Goal: Task Accomplishment & Management: Complete application form

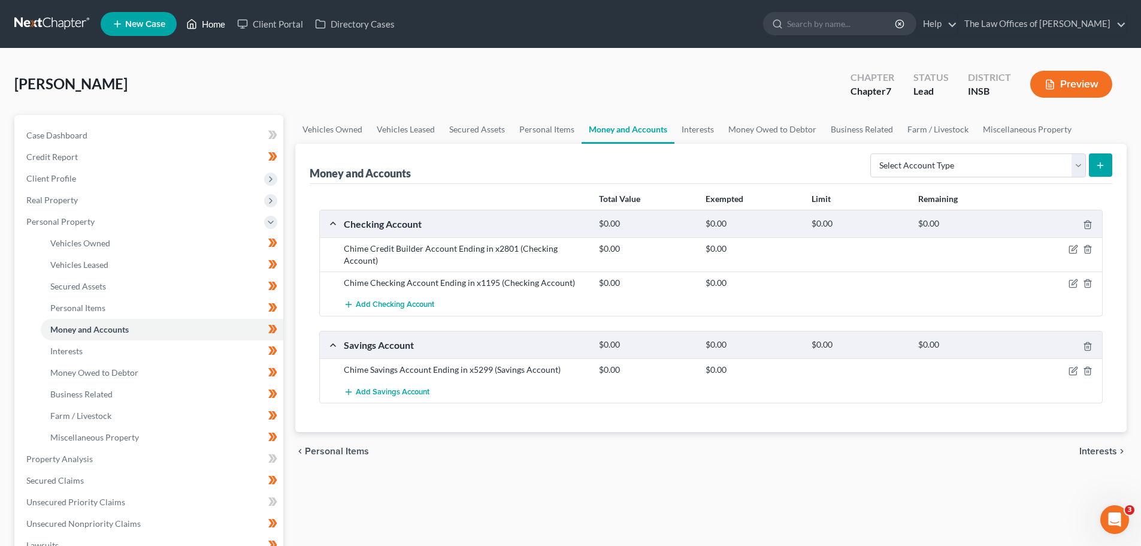
click at [203, 13] on link "Home" at bounding box center [205, 24] width 51 height 22
click at [205, 25] on link "Home" at bounding box center [205, 24] width 51 height 22
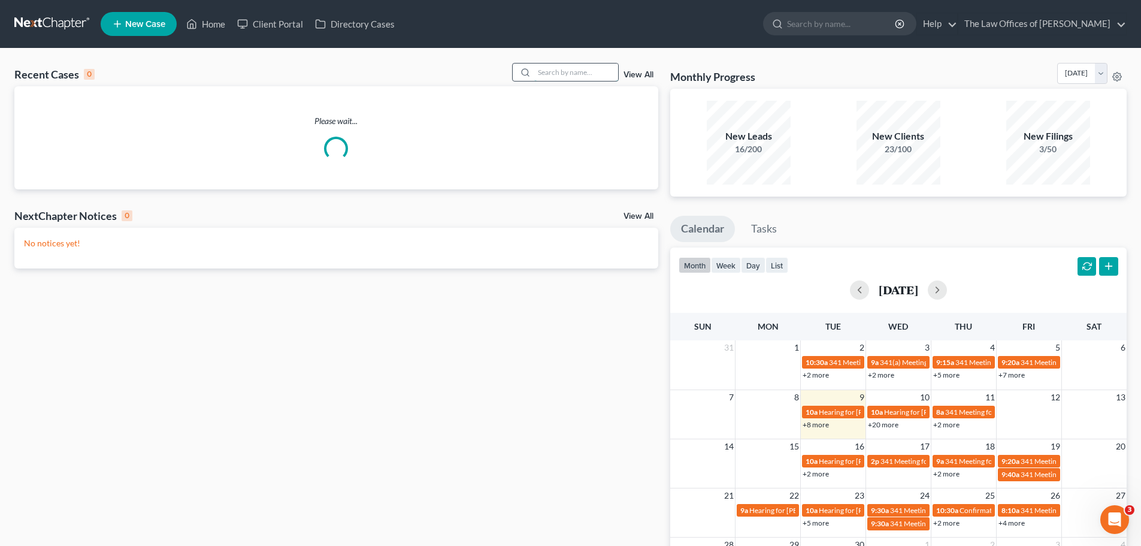
click at [549, 75] on input "search" at bounding box center [576, 71] width 84 height 17
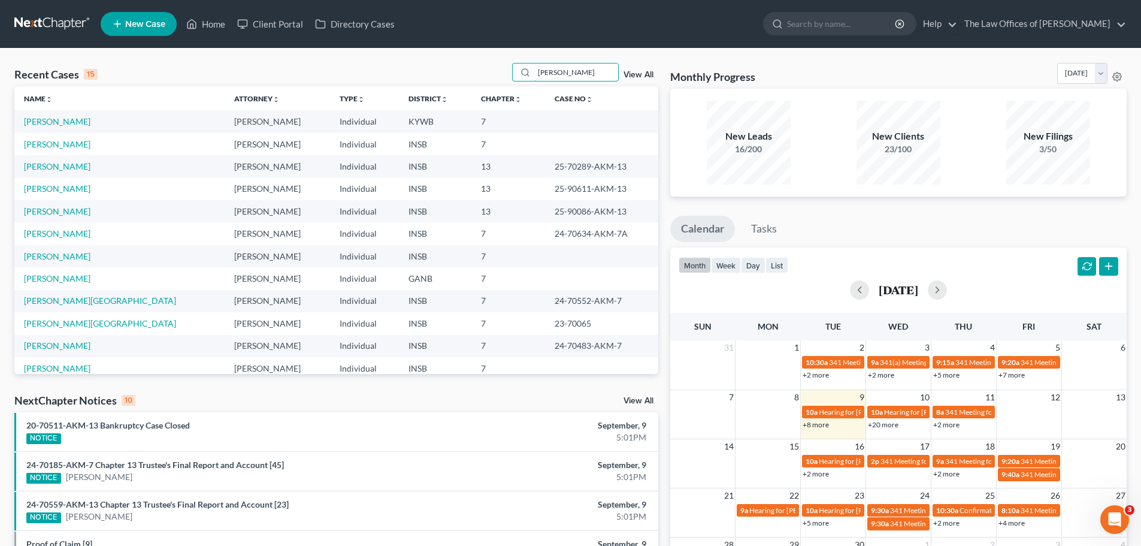
type input "[PERSON_NAME]"
click at [66, 149] on td "[PERSON_NAME]" at bounding box center [119, 144] width 210 height 22
click at [66, 147] on link "[PERSON_NAME]" at bounding box center [57, 144] width 66 height 10
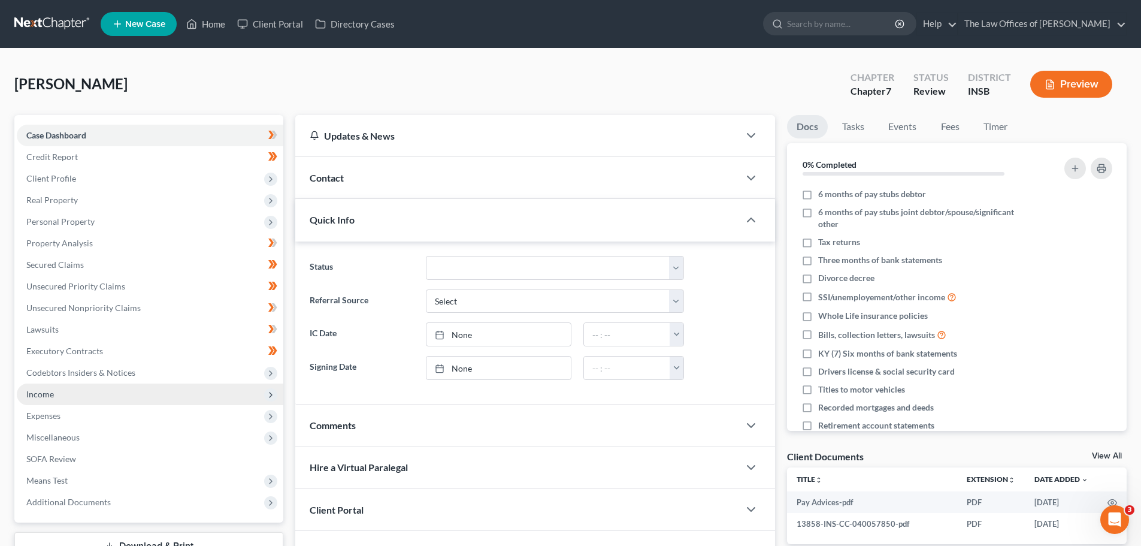
click at [48, 392] on span "Income" at bounding box center [40, 394] width 28 height 10
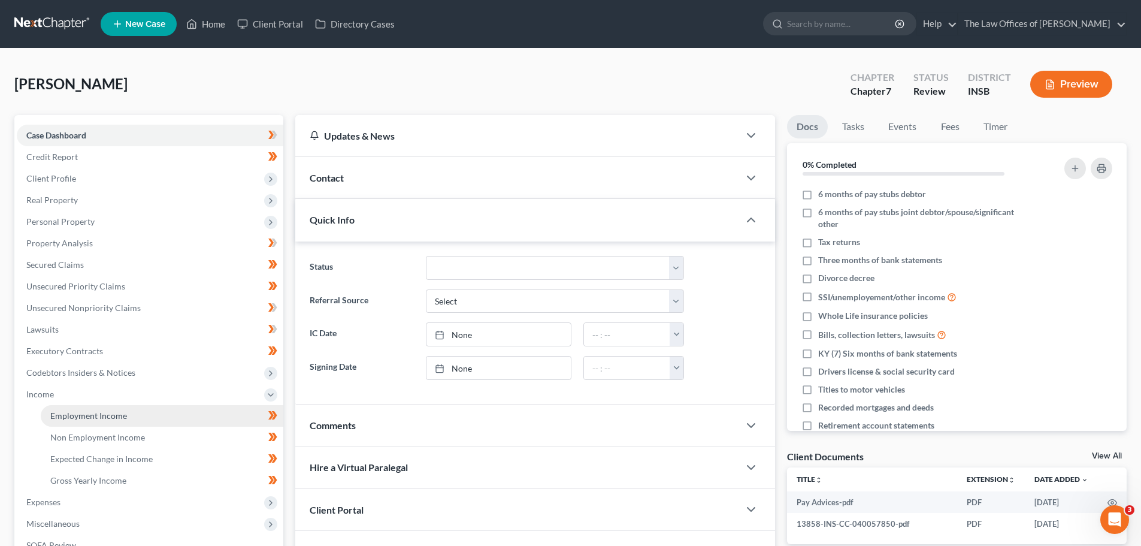
click at [69, 410] on span "Employment Income" at bounding box center [88, 415] width 77 height 10
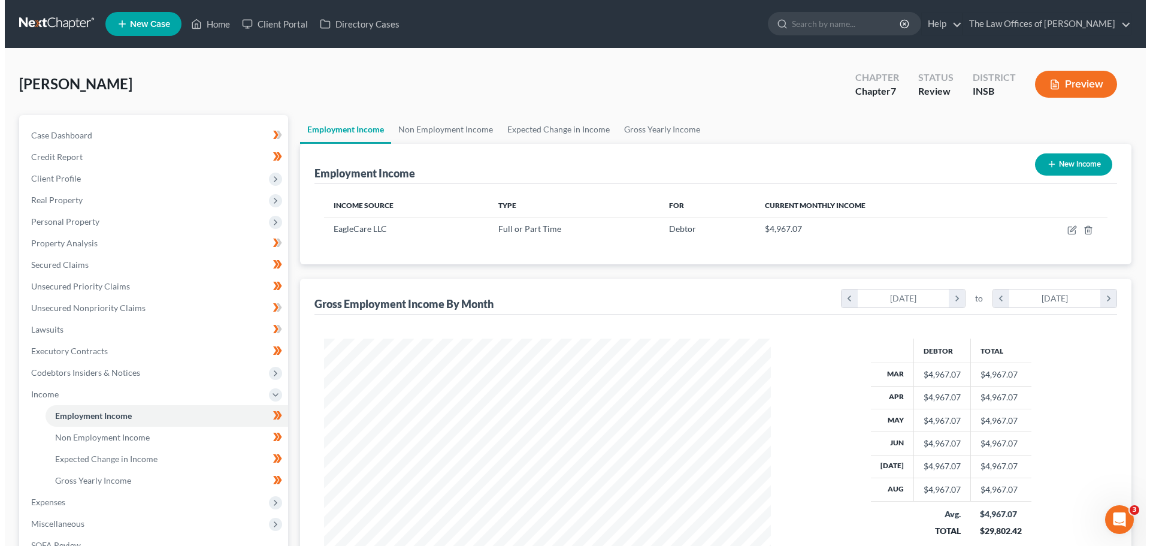
scroll to position [223, 471]
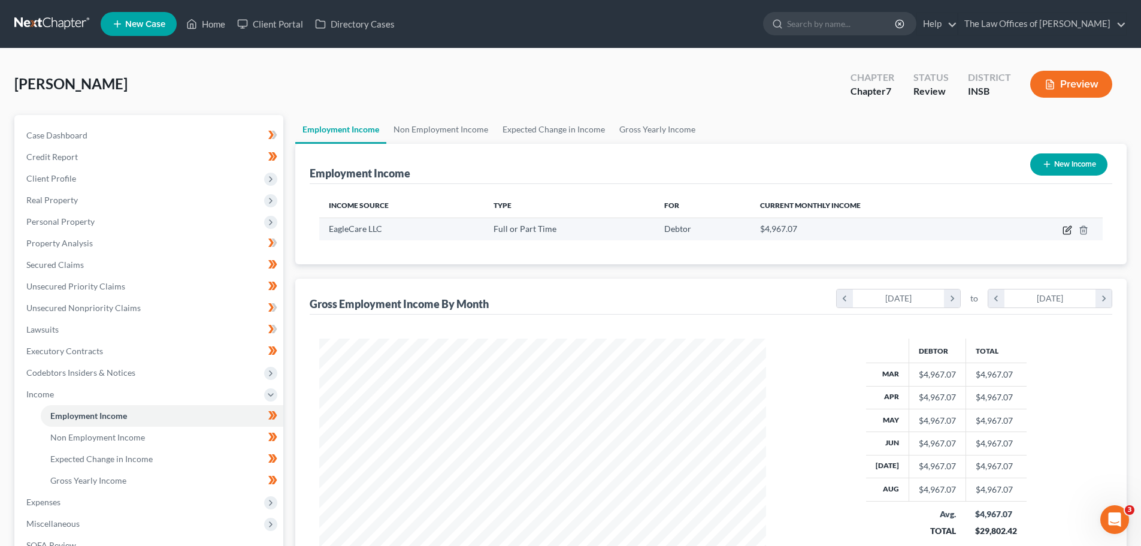
click at [1067, 229] on icon "button" at bounding box center [1068, 228] width 5 height 5
select select "0"
select select "15"
select select "0"
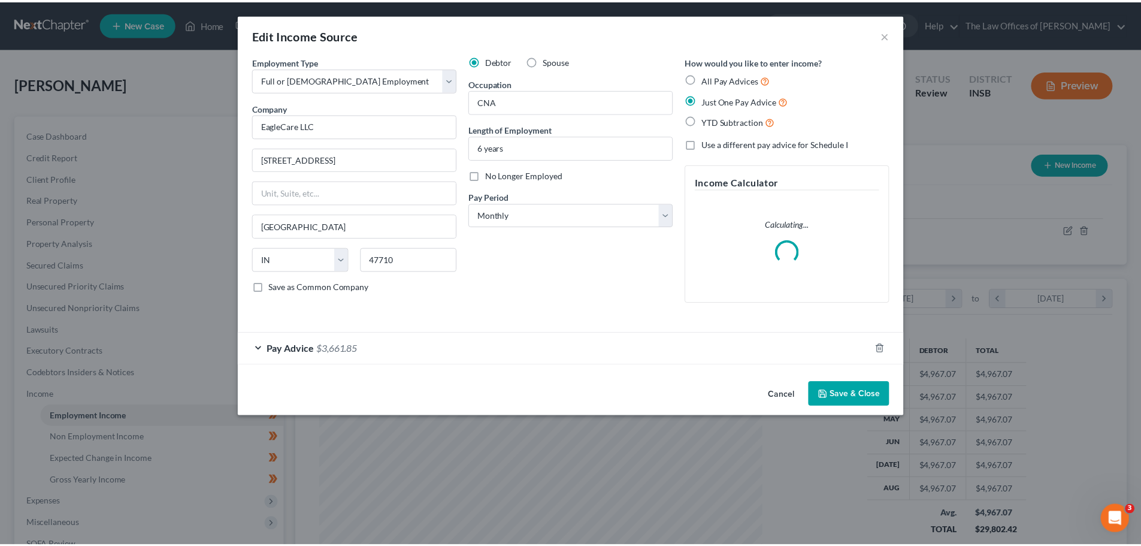
scroll to position [225, 475]
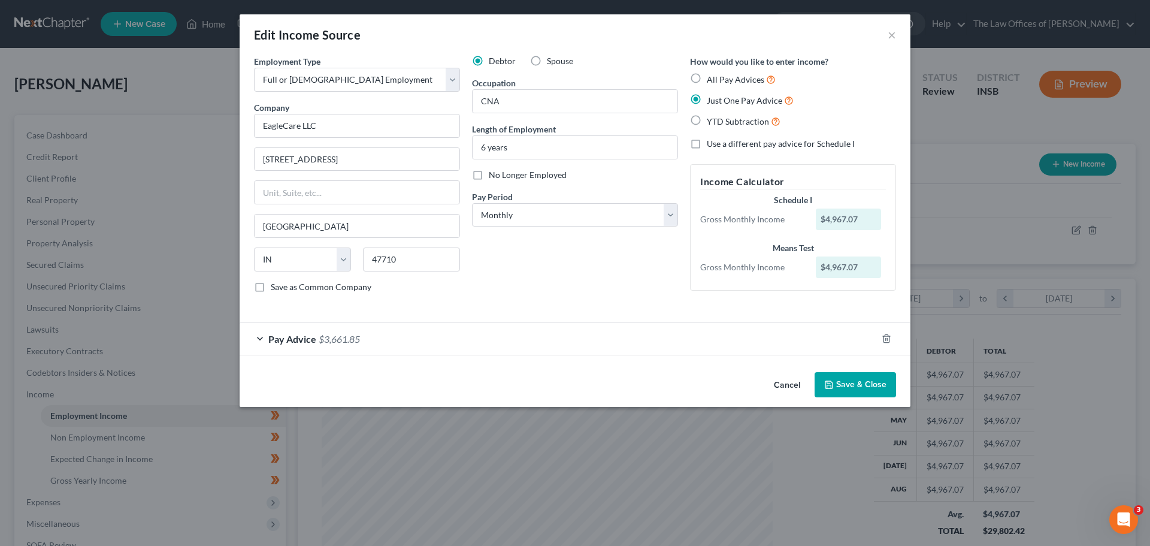
click at [789, 383] on button "Cancel" at bounding box center [787, 385] width 46 height 24
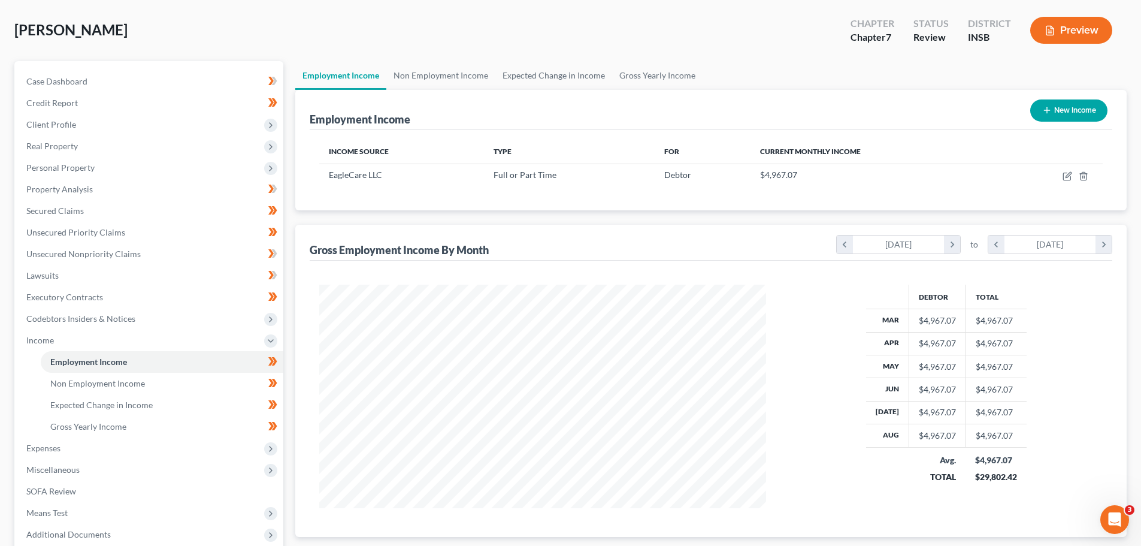
scroll to position [0, 0]
